Goal: Information Seeking & Learning: Learn about a topic

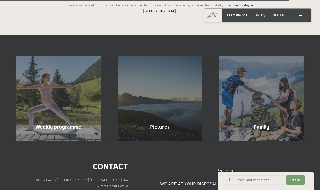
scroll to position [1147, 0]
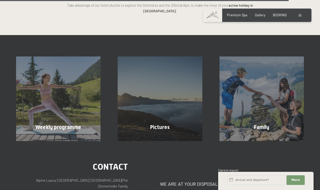
click at [269, 123] on div "Family" at bounding box center [261, 126] width 101 height 7
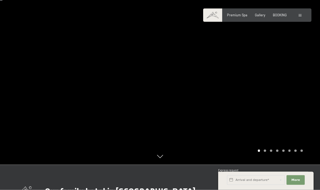
scroll to position [26, 0]
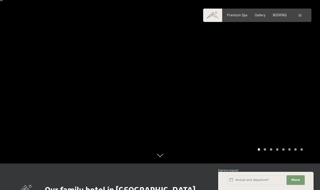
click at [159, 159] on icon at bounding box center [160, 157] width 6 height 3
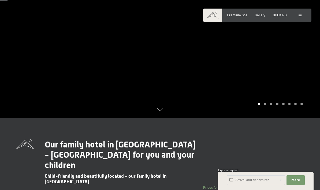
scroll to position [69, 0]
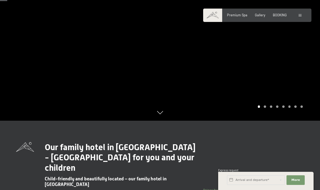
click at [156, 121] on div at bounding box center [80, 26] width 160 height 190
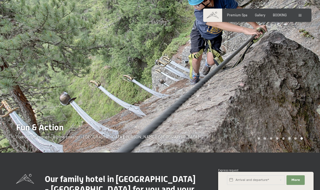
scroll to position [44, 0]
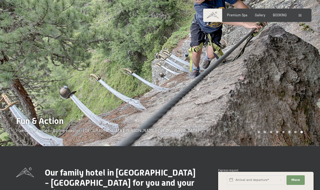
click at [95, 146] on div at bounding box center [80, 51] width 160 height 190
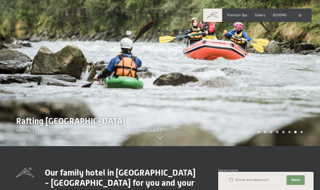
scroll to position [44, 0]
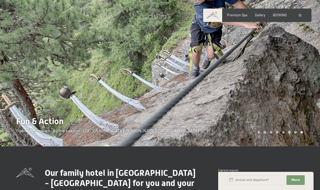
click at [159, 146] on div at bounding box center [80, 51] width 160 height 190
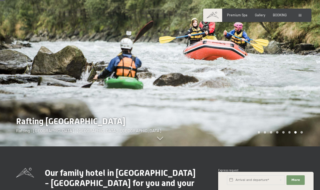
click at [162, 142] on icon at bounding box center [160, 139] width 6 height 3
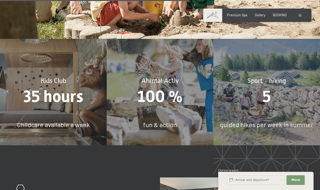
scroll to position [1777, 0]
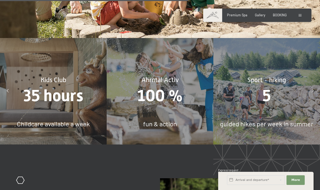
click at [257, 98] on div "5" at bounding box center [266, 95] width 107 height 23
click at [277, 124] on div "Sport - hiking 5 guided hikes per week in summer" at bounding box center [266, 91] width 107 height 107
click at [290, 120] on span "guided hikes per week in summer" at bounding box center [266, 124] width 93 height 8
click at [268, 87] on span "5" at bounding box center [266, 95] width 9 height 19
click at [274, 84] on div "5" at bounding box center [266, 95] width 107 height 23
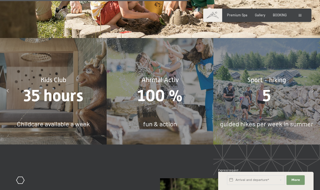
click at [312, 88] on div at bounding box center [312, 91] width 11 height 11
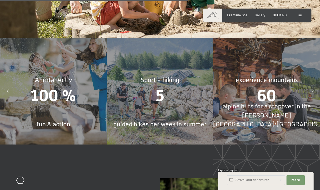
click at [157, 76] on span "Sport - hiking" at bounding box center [160, 79] width 39 height 7
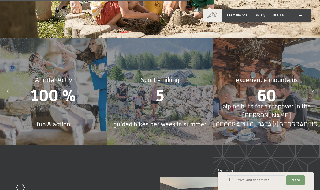
click at [172, 76] on span "Sport - hiking" at bounding box center [160, 79] width 39 height 7
click at [169, 78] on span "Sport - hiking" at bounding box center [160, 79] width 39 height 7
click at [171, 86] on div "5" at bounding box center [160, 95] width 107 height 23
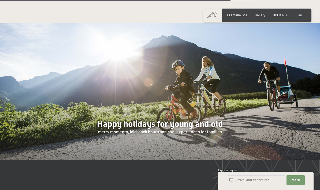
scroll to position [2190, 0]
